Goal: Task Accomplishment & Management: Manage account settings

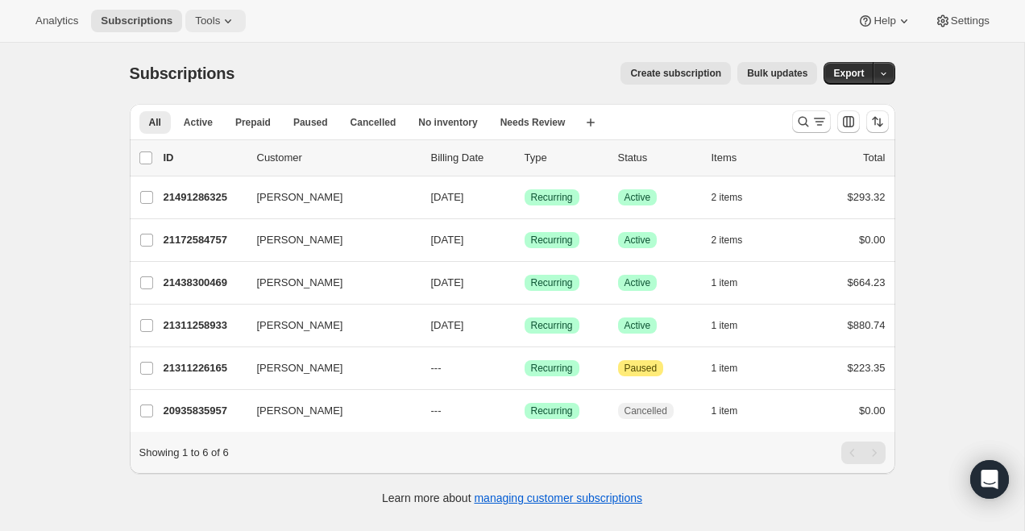
click at [209, 18] on span "Tools" at bounding box center [207, 21] width 25 height 13
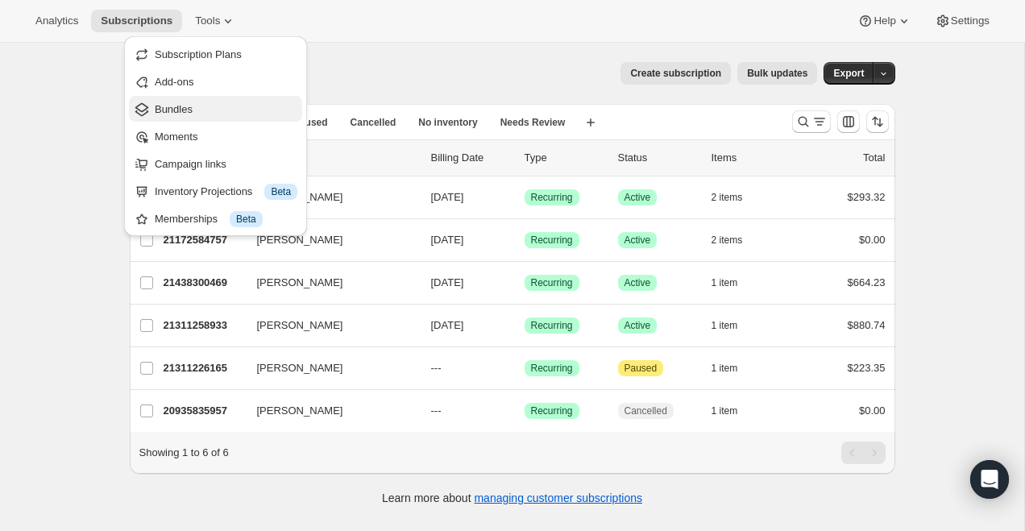
click at [219, 107] on span "Bundles" at bounding box center [226, 110] width 143 height 16
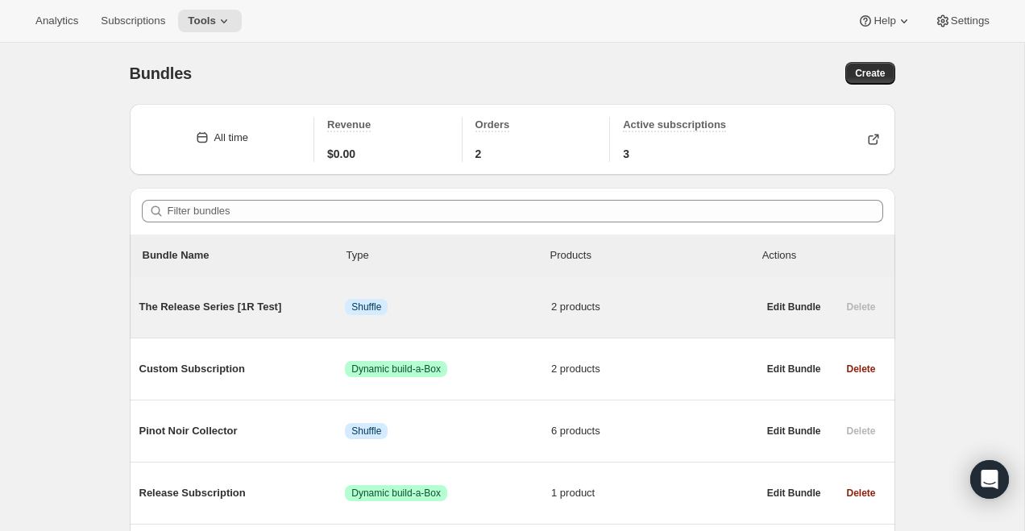
scroll to position [118, 0]
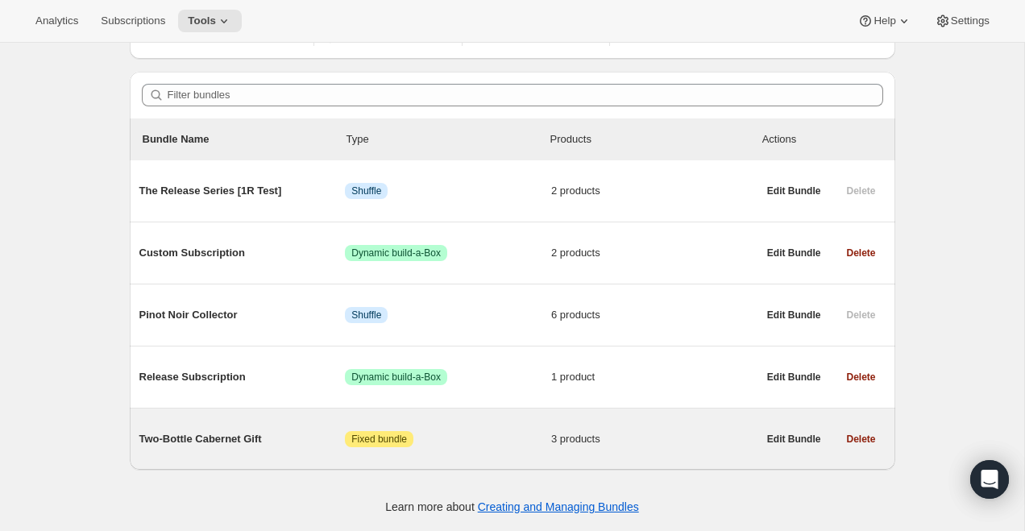
click at [243, 442] on span "Two-Bottle Cabernet Gift" at bounding box center [242, 439] width 206 height 16
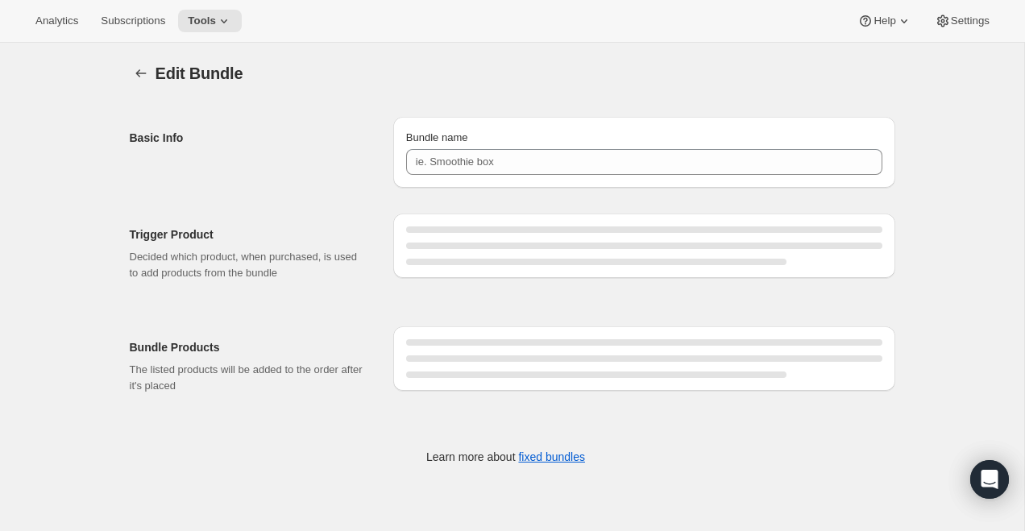
type input "Two-Bottle Cabernet Gift"
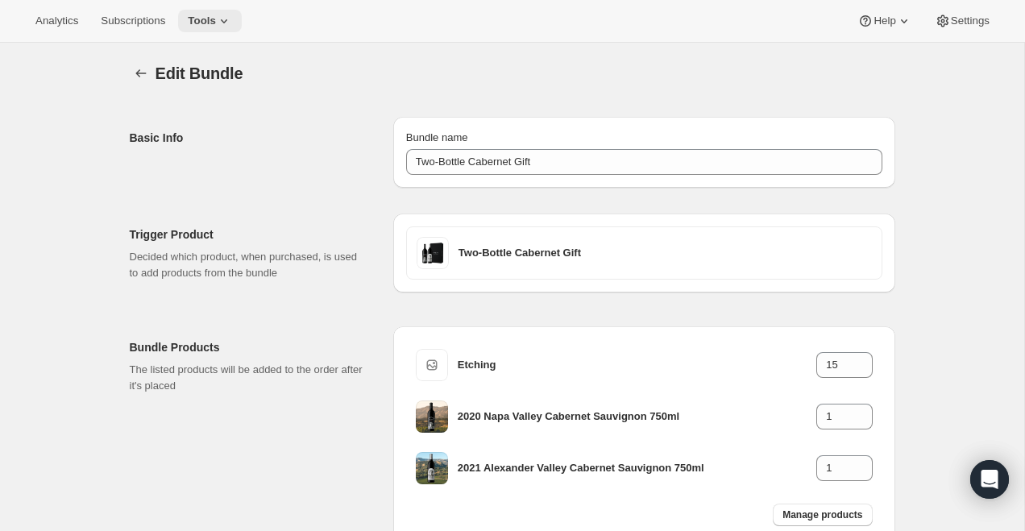
click at [216, 17] on span "Tools" at bounding box center [202, 21] width 28 height 13
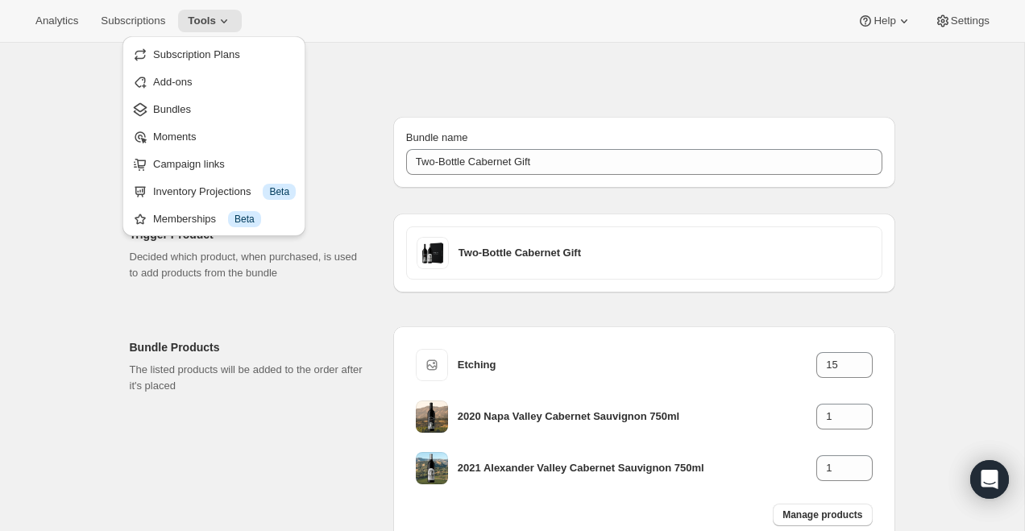
click at [429, 49] on div "Edit Bundle. This page is ready Edit Bundle" at bounding box center [512, 73] width 765 height 61
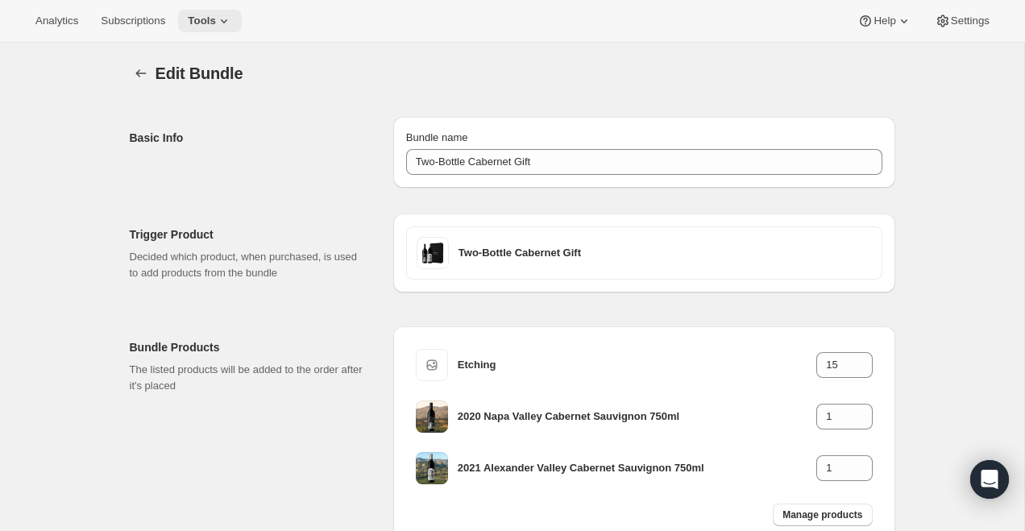
click at [230, 23] on icon at bounding box center [224, 21] width 16 height 16
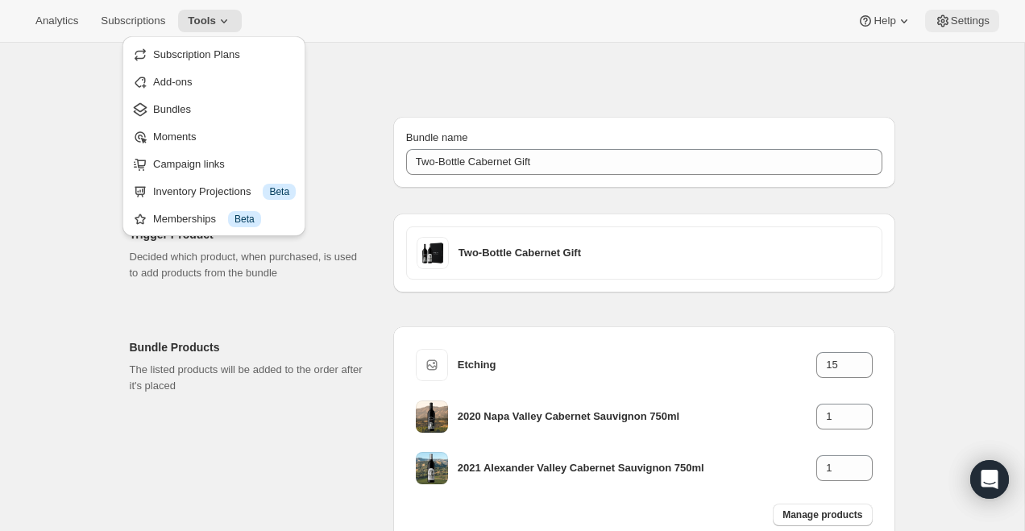
click at [989, 23] on span "Settings" at bounding box center [970, 21] width 39 height 13
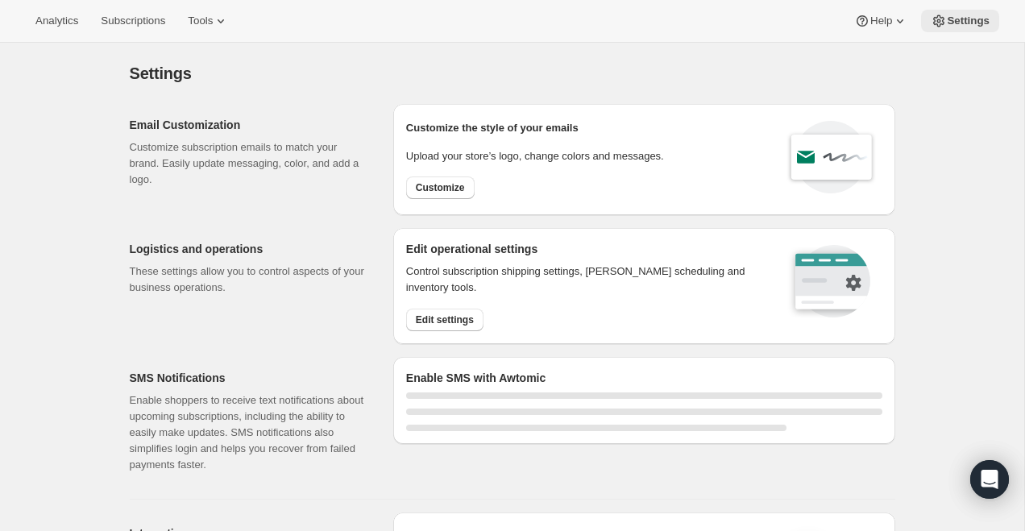
select select "22:00"
select select "09:00"
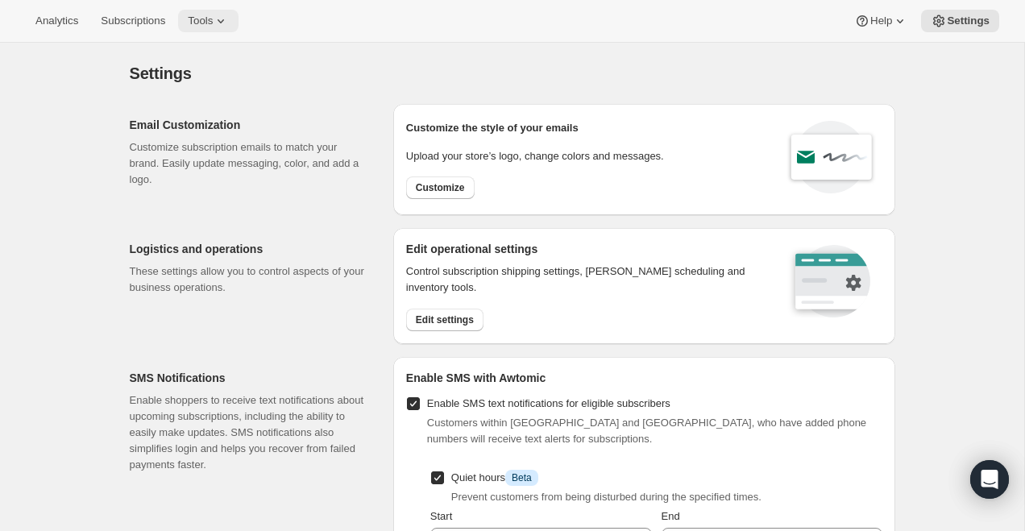
click at [225, 20] on icon at bounding box center [221, 21] width 16 height 16
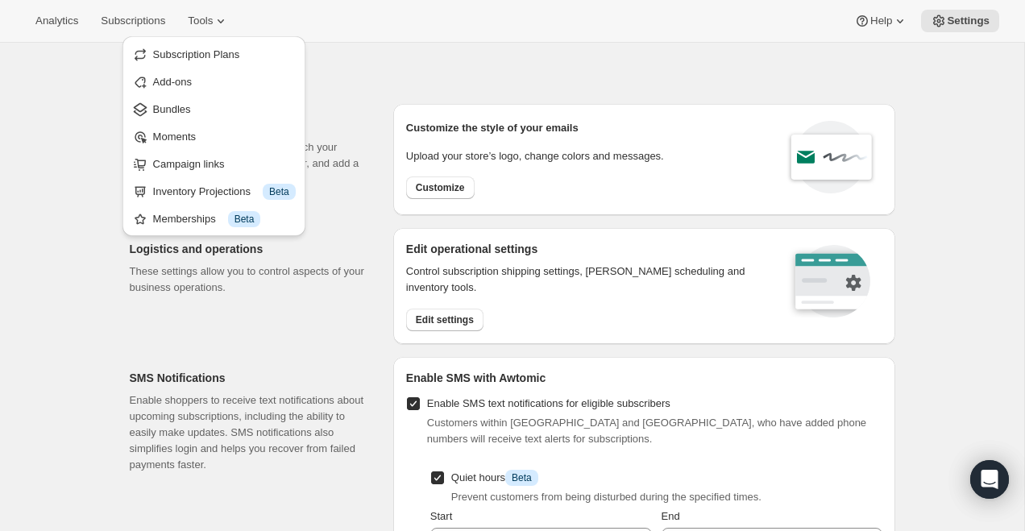
click at [384, 105] on div "Email Customization Customize subscription emails to match your brand. Easily u…" at bounding box center [506, 153] width 778 height 124
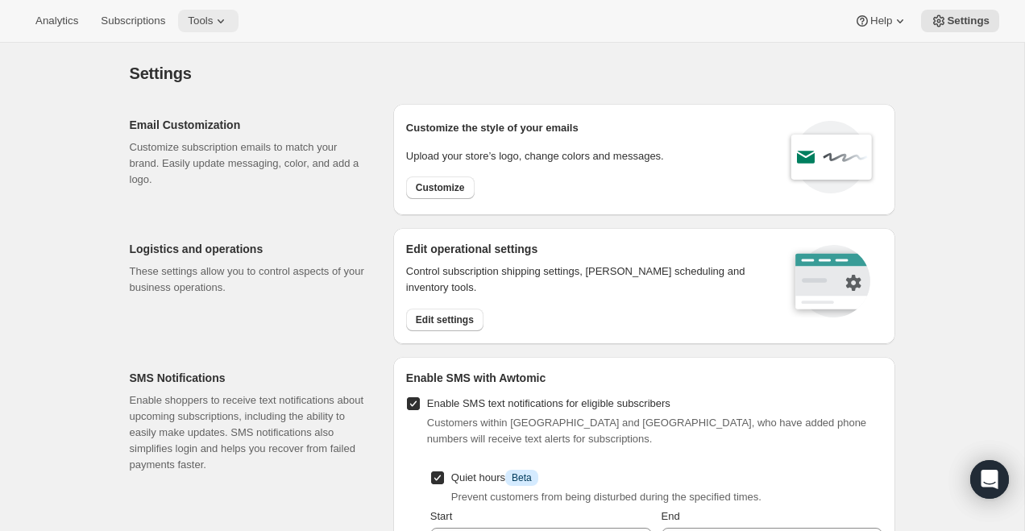
click at [213, 28] on button "Tools" at bounding box center [208, 21] width 60 height 23
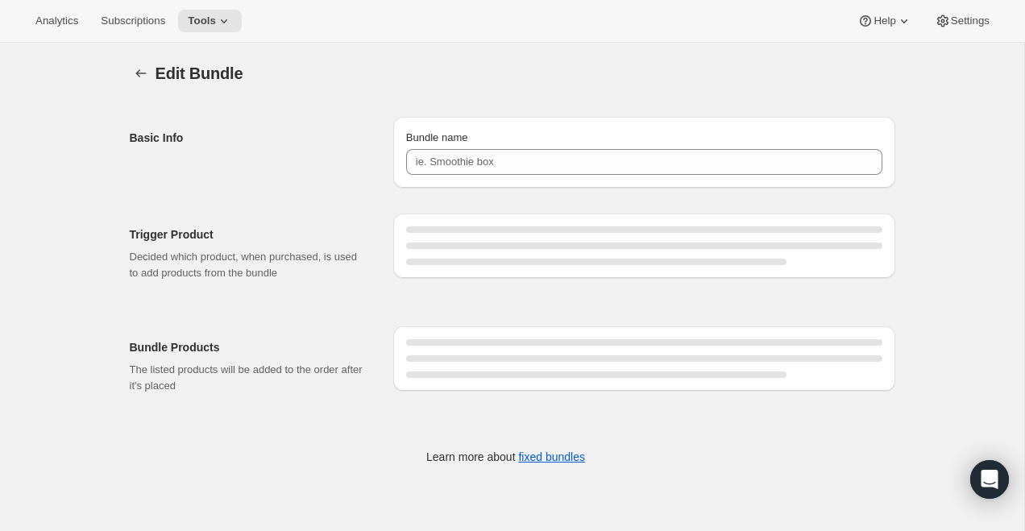
type input "Two-Bottle Cabernet Gift"
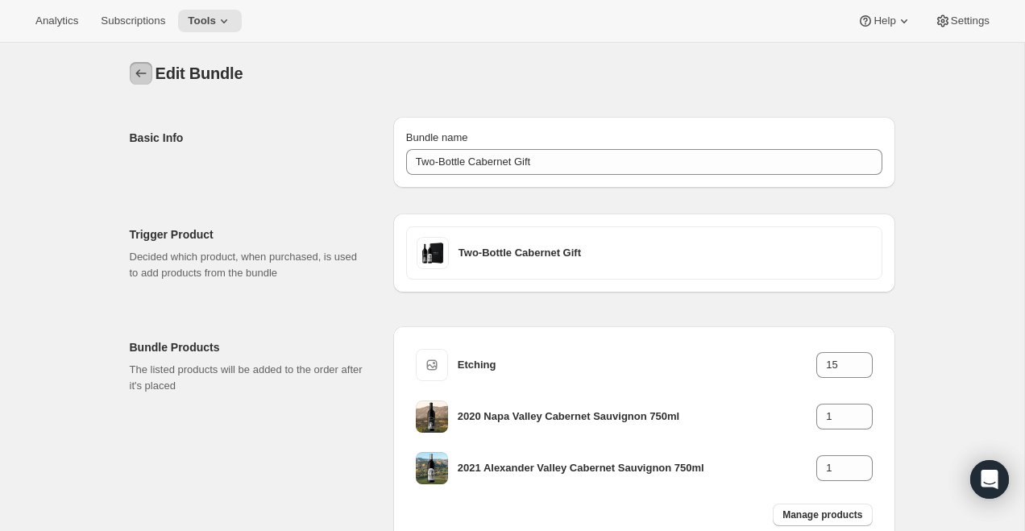
click at [142, 79] on icon "Bundles" at bounding box center [141, 73] width 16 height 16
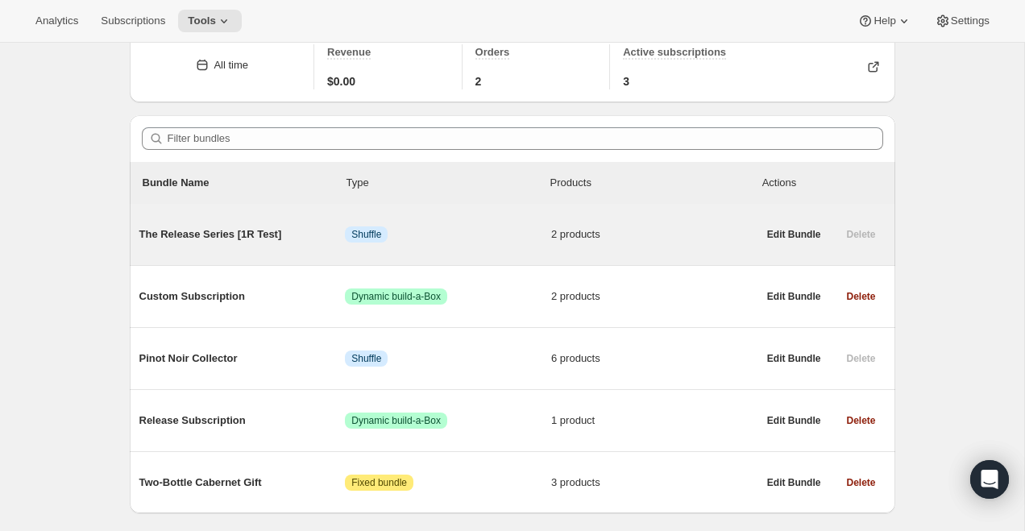
scroll to position [118, 0]
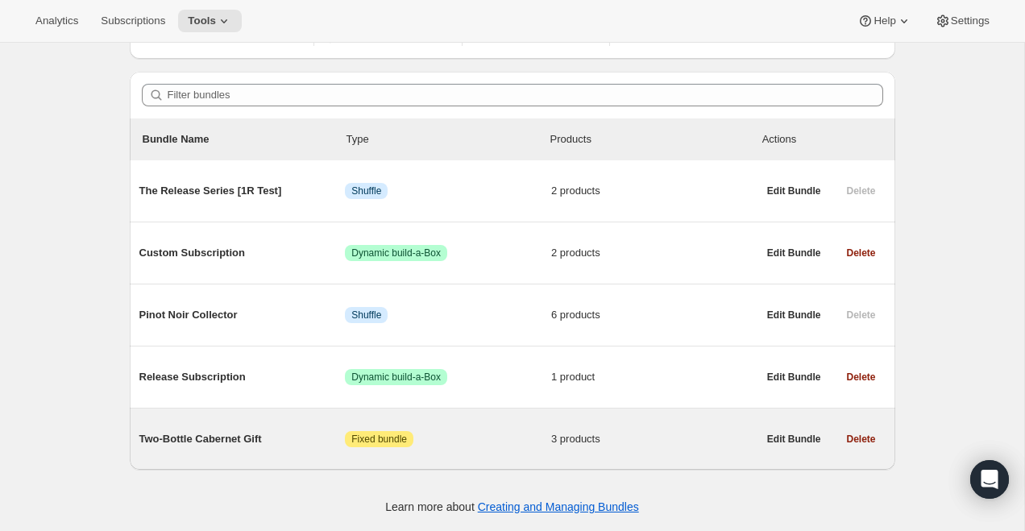
click at [284, 451] on div "Two-Bottle Cabernet Gift Attention Fixed bundle 3 products" at bounding box center [448, 439] width 618 height 42
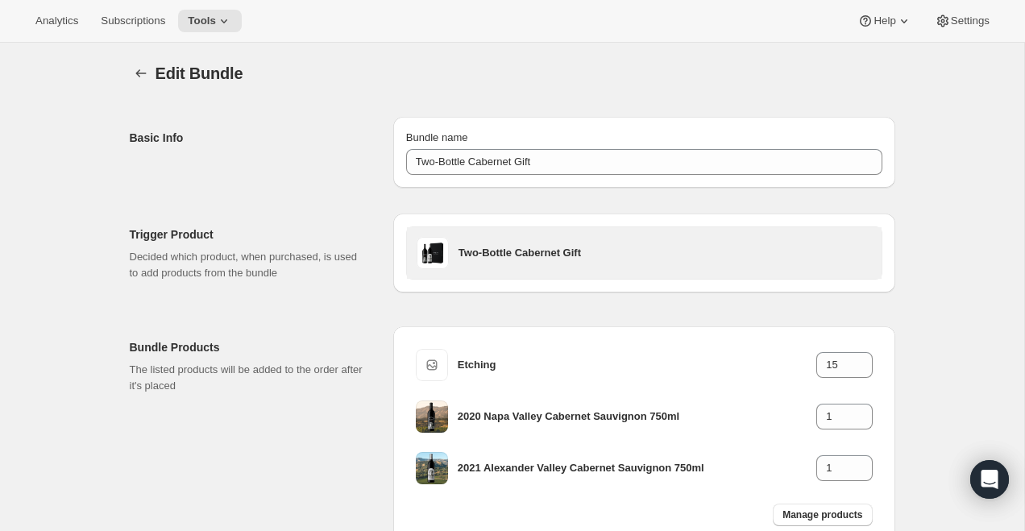
scroll to position [116, 0]
